Goal: Use online tool/utility: Utilize a website feature to perform a specific function

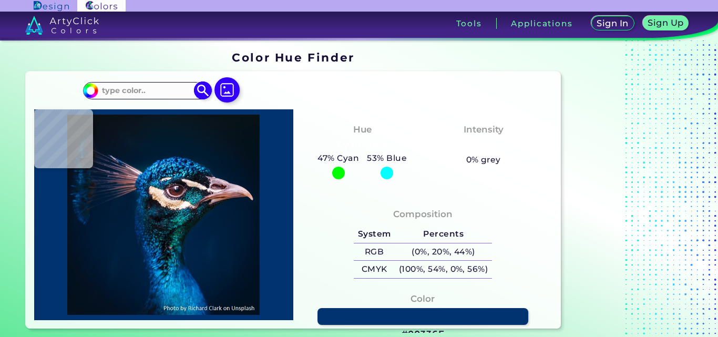
click at [134, 93] on input at bounding box center [147, 91] width 98 height 14
type input "3"
click at [116, 86] on input "33" at bounding box center [147, 91] width 98 height 14
type input "3"
type input "#90D5FF"
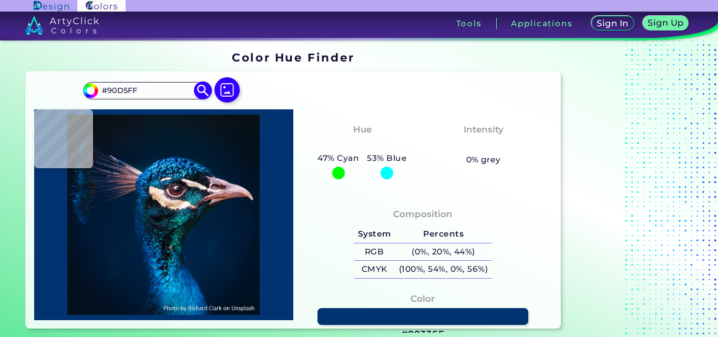
click at [200, 86] on img at bounding box center [203, 91] width 18 height 18
type input "#90d5ff"
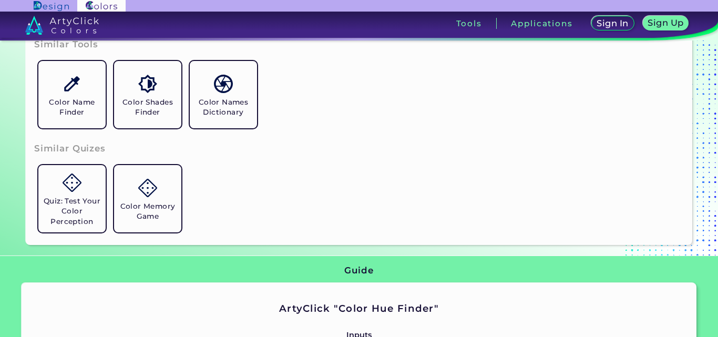
scroll to position [210, 0]
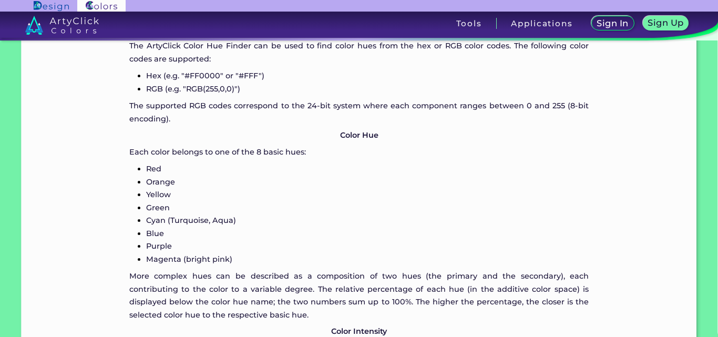
scroll to position [784, 0]
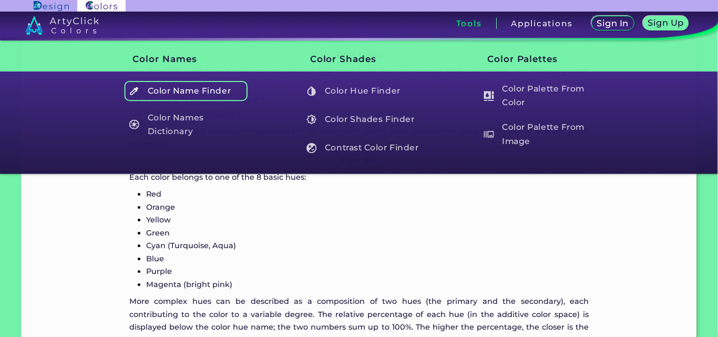
click at [209, 92] on h5 "Color Name Finder" at bounding box center [186, 91] width 124 height 20
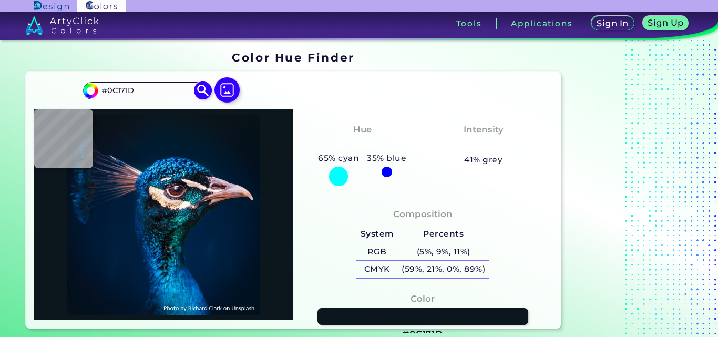
click at [160, 85] on input "#0C171D" at bounding box center [147, 91] width 98 height 14
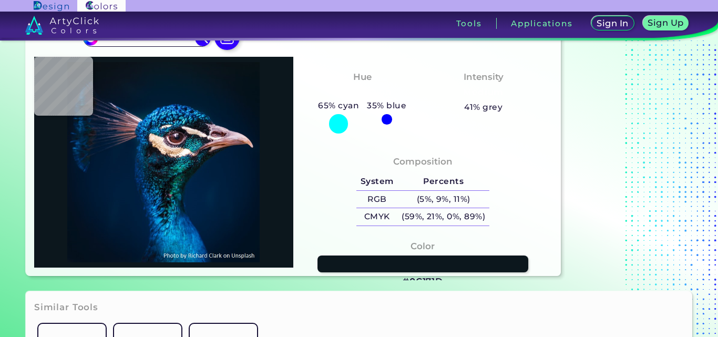
type input "#001b32"
type input "#001B32"
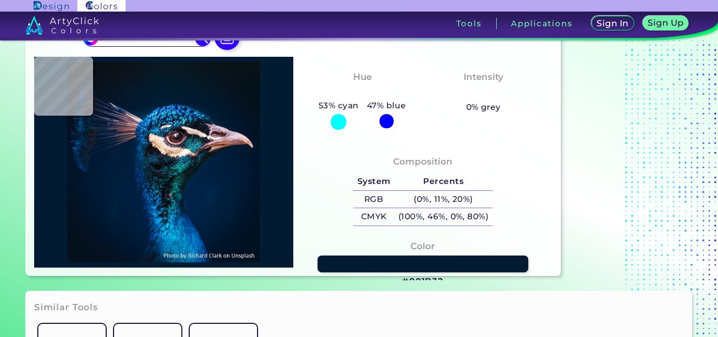
type input "#001c32"
type input "#001C32"
type input "#011d33"
type input "#011D33"
type input "#001e36"
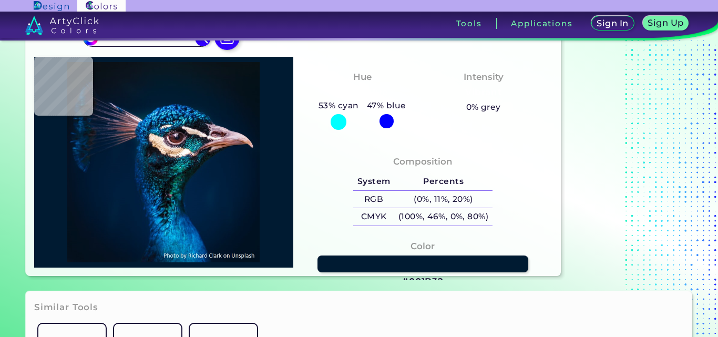
type input "#001E36"
type input "#002a6c"
type input "#002A6C"
type input "#1288bd"
type input "#1288BD"
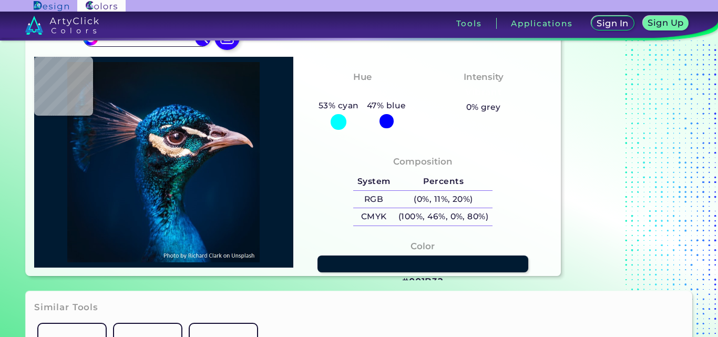
type input "#2e4d5e"
type input "#2E4D5E"
type input "#0b1525"
type input "#0B1525"
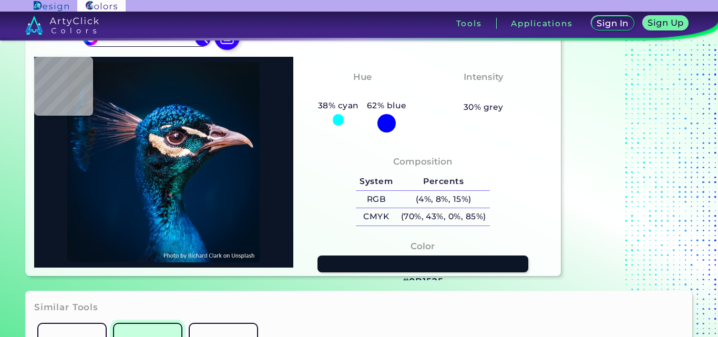
type input "#05485c"
type input "#05485C"
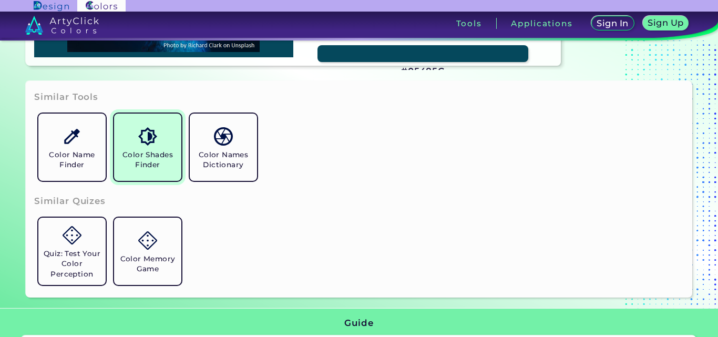
scroll to position [421, 0]
